Goal: Find contact information: Find contact information

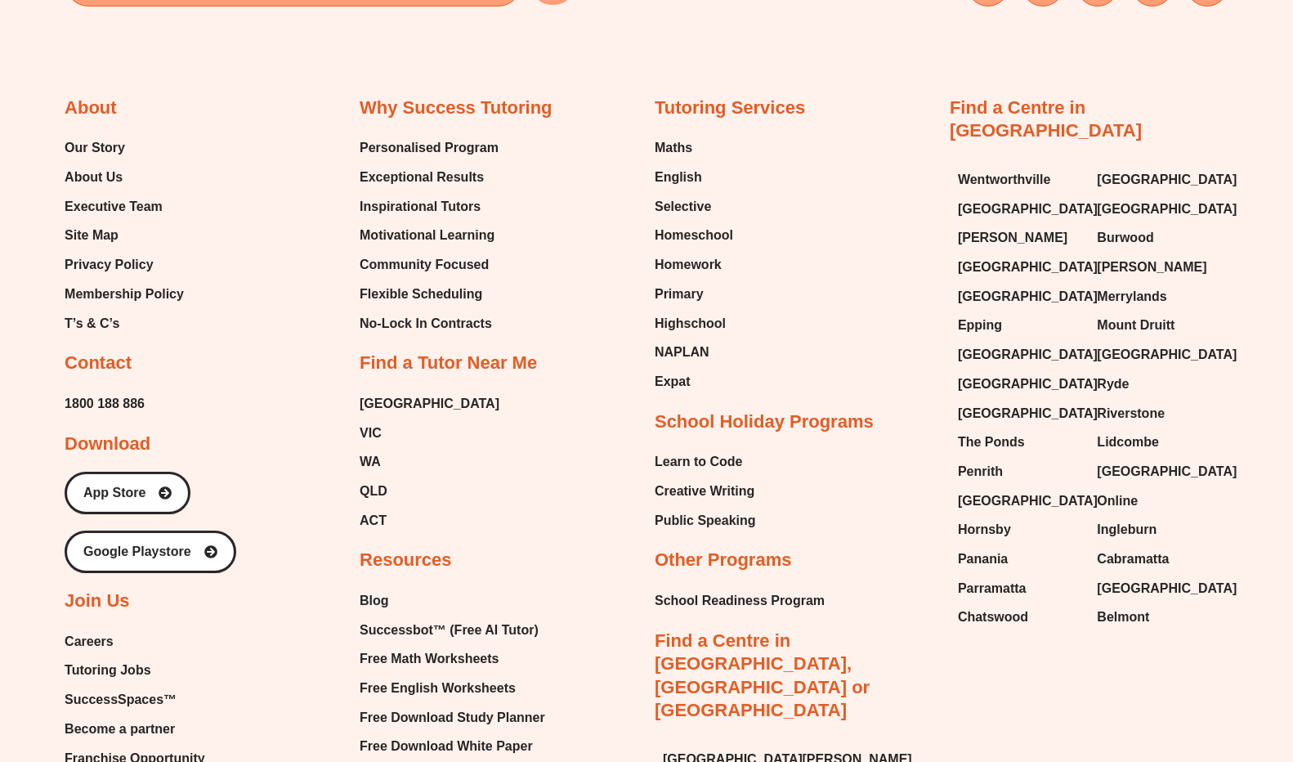
scroll to position [977, 0]
click at [970, 342] on span "[GEOGRAPHIC_DATA]" at bounding box center [1028, 354] width 140 height 25
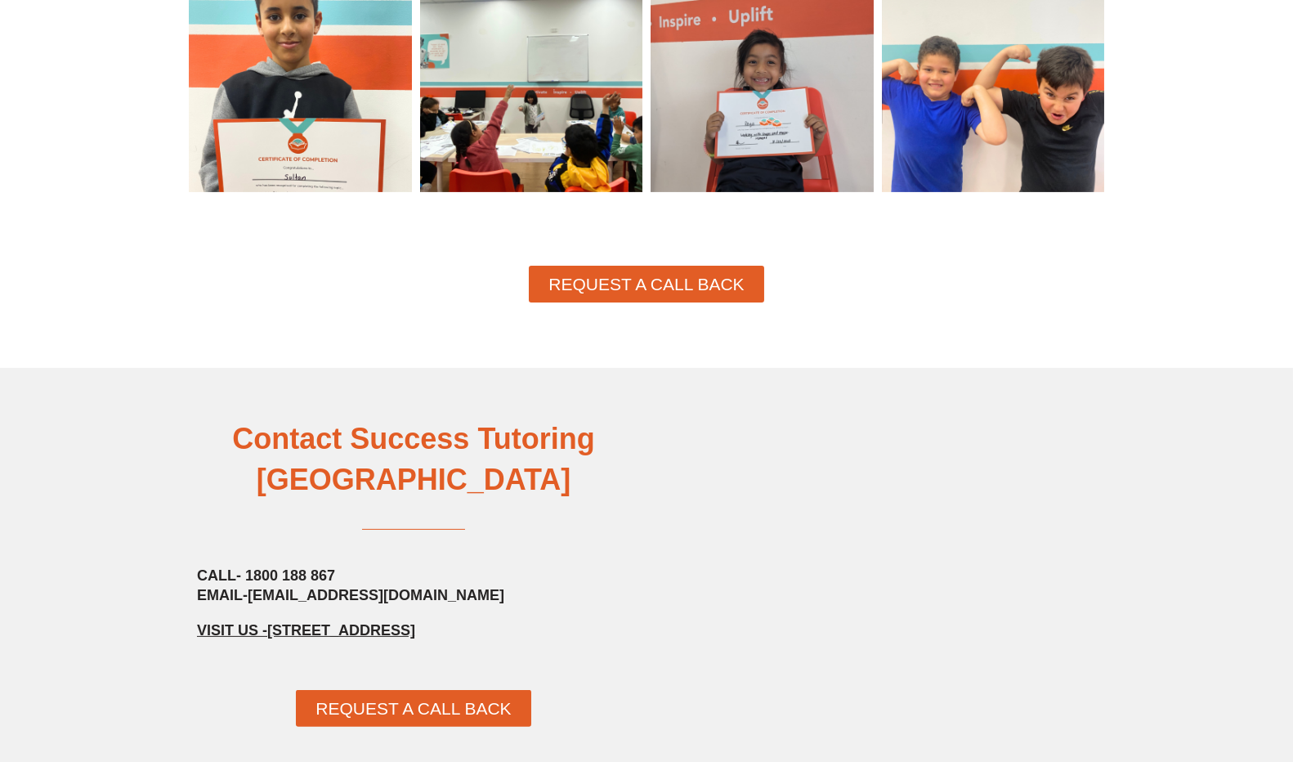
scroll to position [1490, 0]
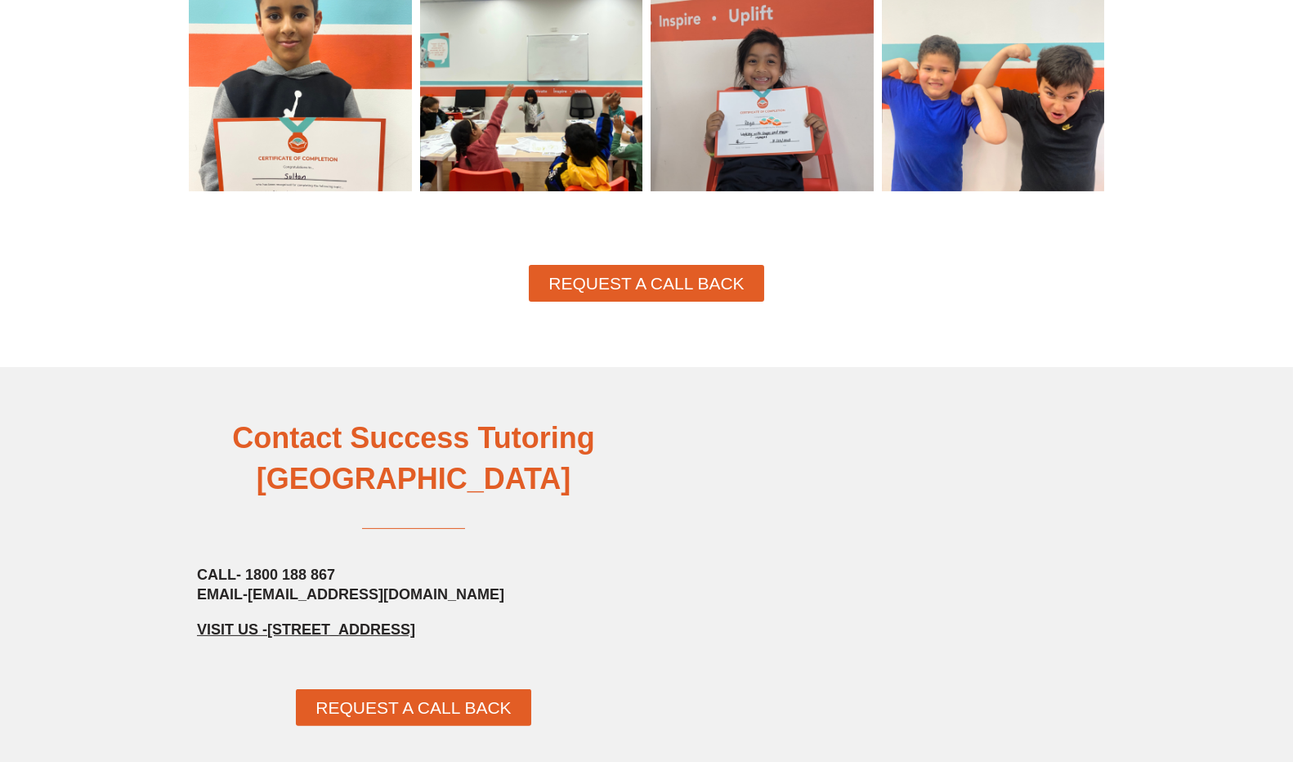
click at [355, 566] on h2 "CALL - 1800 188 867 EMAIL - baulkhamhills@successtutoring.com.au" at bounding box center [413, 585] width 433 height 38
